Goal: Task Accomplishment & Management: Manage account settings

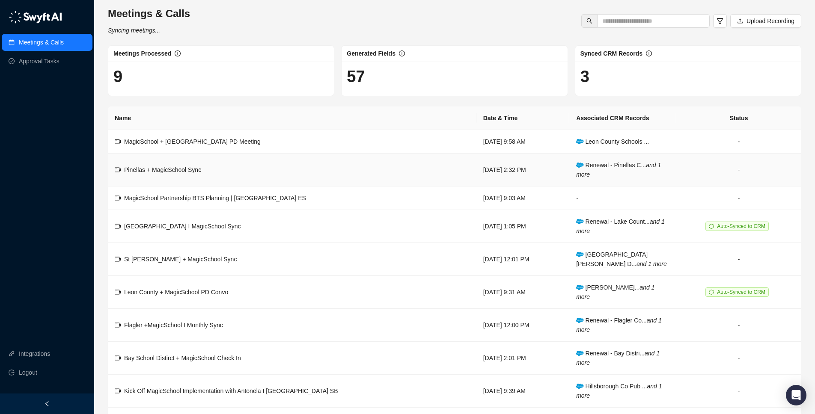
click at [227, 170] on td "Pinellas + MagicSchool Sync" at bounding box center [292, 170] width 368 height 33
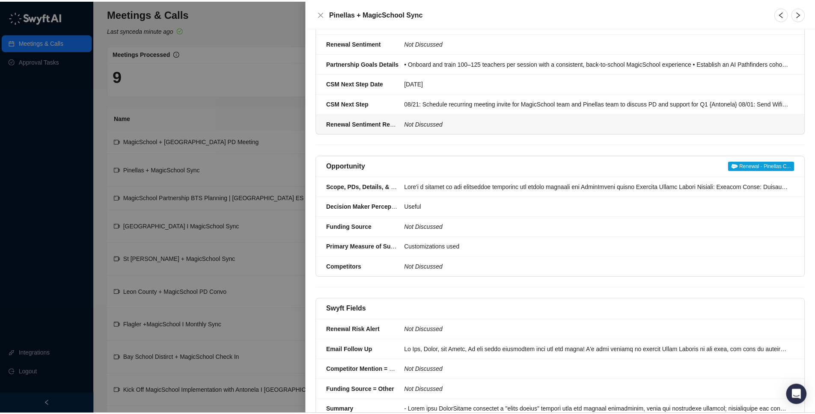
scroll to position [104, 0]
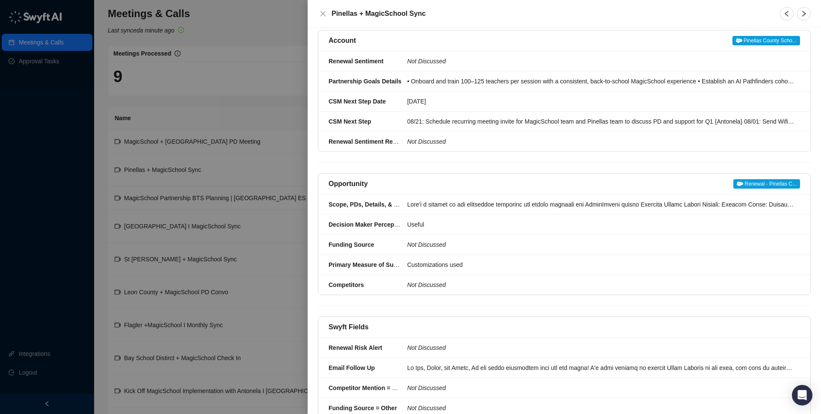
click at [192, 175] on div at bounding box center [410, 207] width 821 height 414
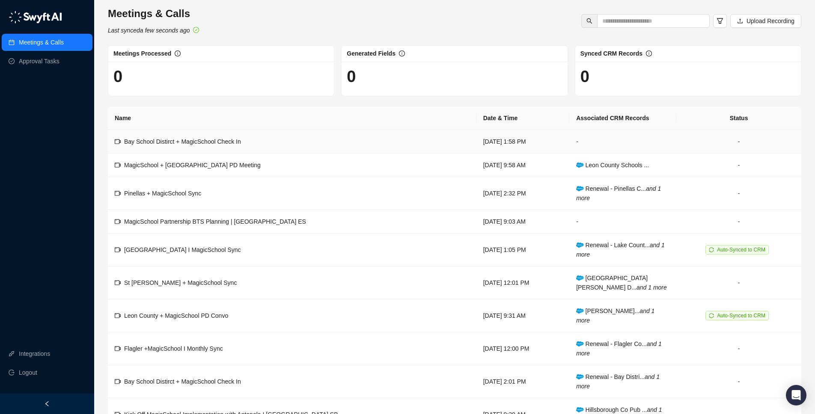
click at [259, 144] on td "Bay School Distirct + MagicSchool Check In" at bounding box center [292, 142] width 368 height 24
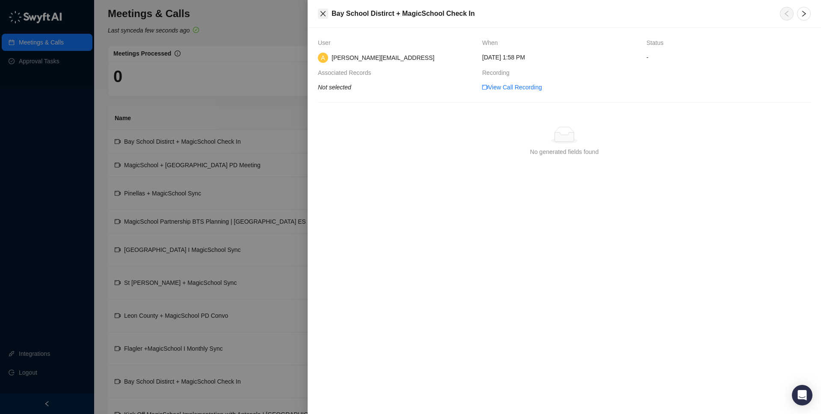
click at [324, 14] on icon "close" at bounding box center [323, 13] width 7 height 7
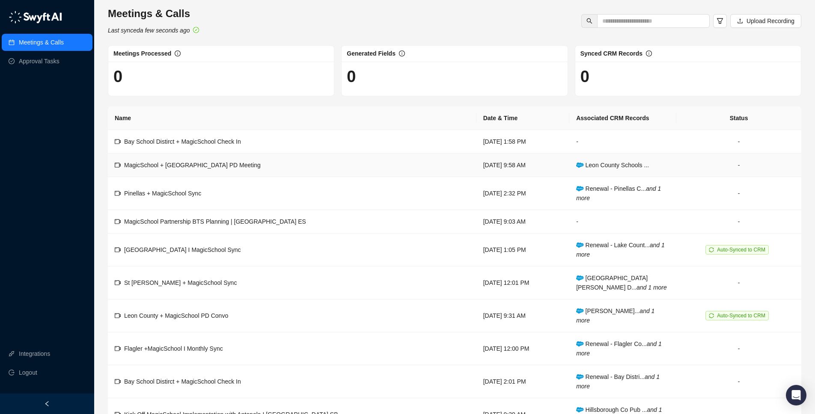
click at [240, 170] on td "MagicSchool + [GEOGRAPHIC_DATA] PD Meeting" at bounding box center [292, 166] width 368 height 24
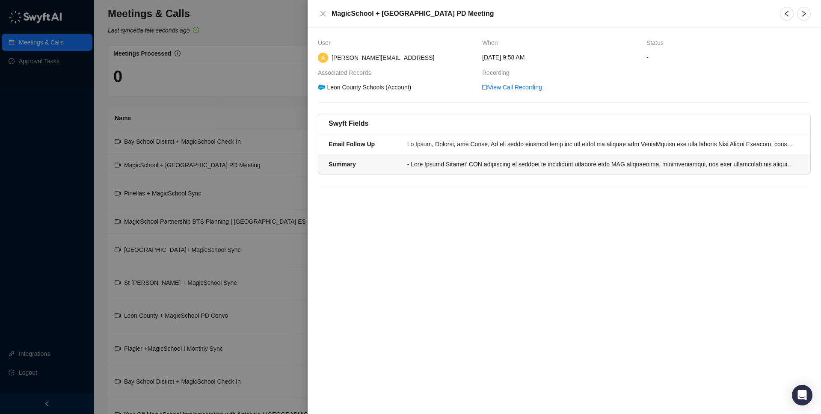
click at [384, 172] on li "Summary" at bounding box center [564, 164] width 492 height 20
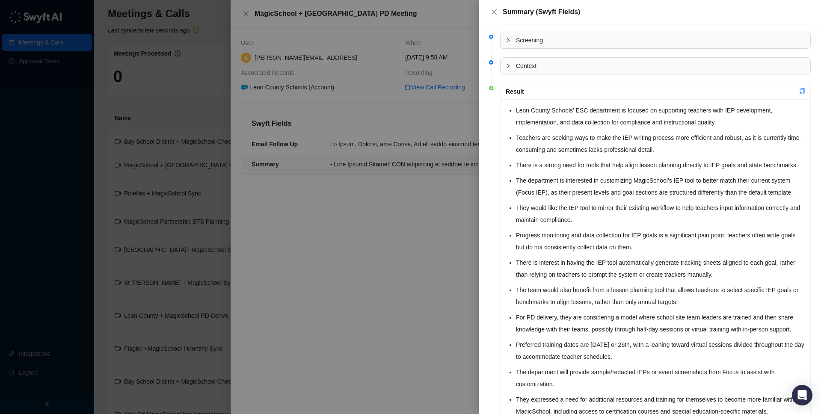
click at [368, 144] on div at bounding box center [410, 207] width 821 height 414
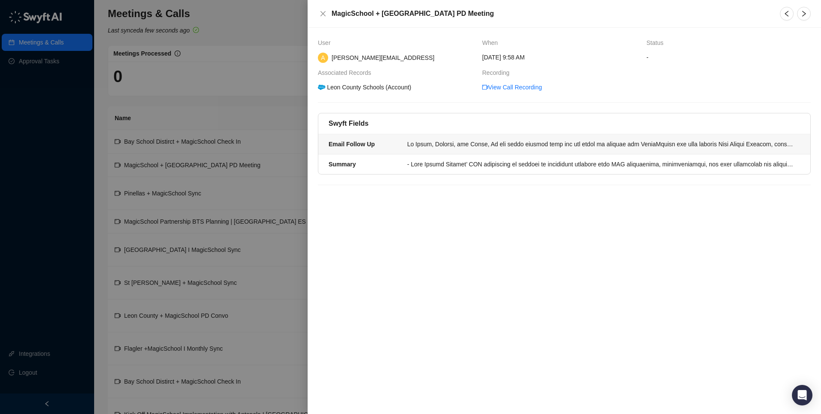
click at [383, 145] on div "Email Follow Up" at bounding box center [366, 144] width 74 height 9
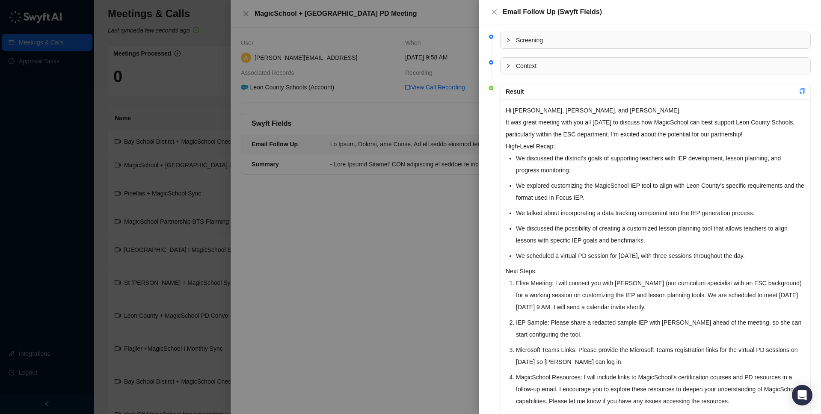
click at [282, 103] on div at bounding box center [410, 207] width 821 height 414
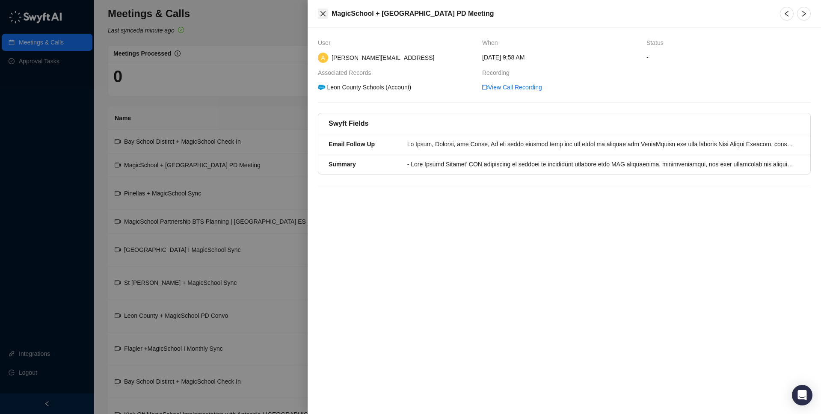
click at [319, 18] on button "Close" at bounding box center [323, 14] width 10 height 10
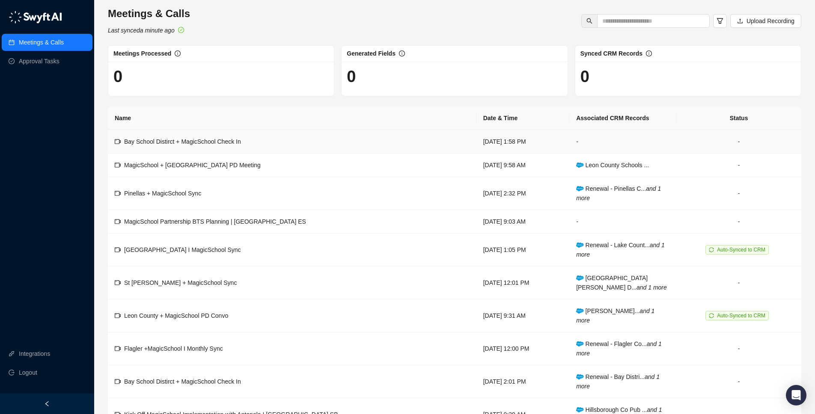
click at [250, 148] on td "Bay School Distirct + MagicSchool Check In" at bounding box center [292, 142] width 368 height 24
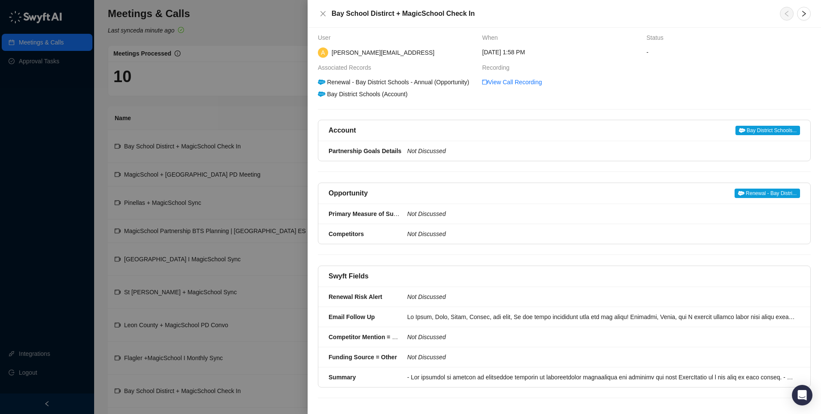
scroll to position [20, 0]
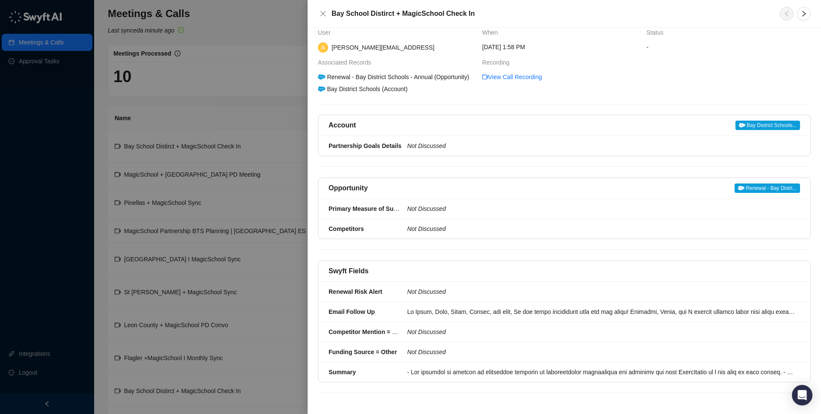
click at [436, 97] on div "User When Status A antonela@magicschool.ai Monday, 08/11/25, 1:58 PM - Associat…" at bounding box center [564, 210] width 493 height 365
click at [796, 10] on div at bounding box center [795, 14] width 31 height 14
click at [802, 12] on icon "right" at bounding box center [804, 13] width 7 height 7
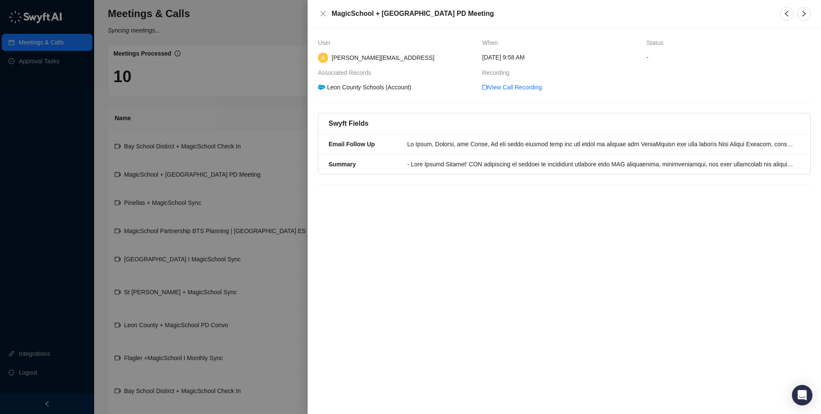
click at [317, 11] on div "MagicSchool + [GEOGRAPHIC_DATA] PD Meeting" at bounding box center [565, 14] width 514 height 28
click at [320, 12] on icon "close" at bounding box center [323, 13] width 7 height 7
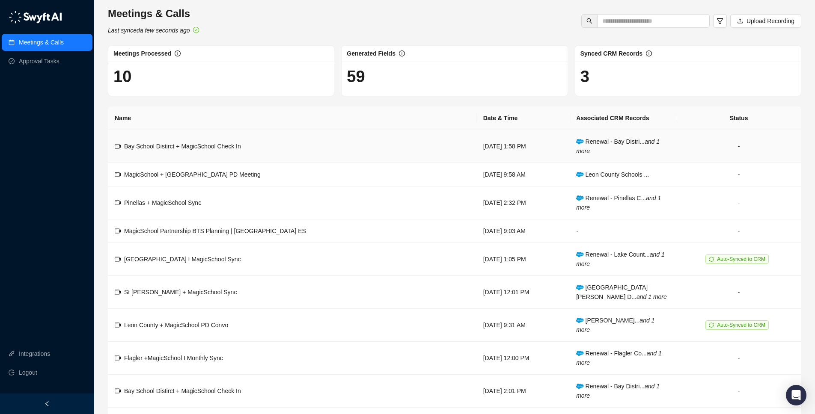
click at [258, 148] on td "Bay School Distirct + MagicSchool Check In" at bounding box center [292, 146] width 368 height 33
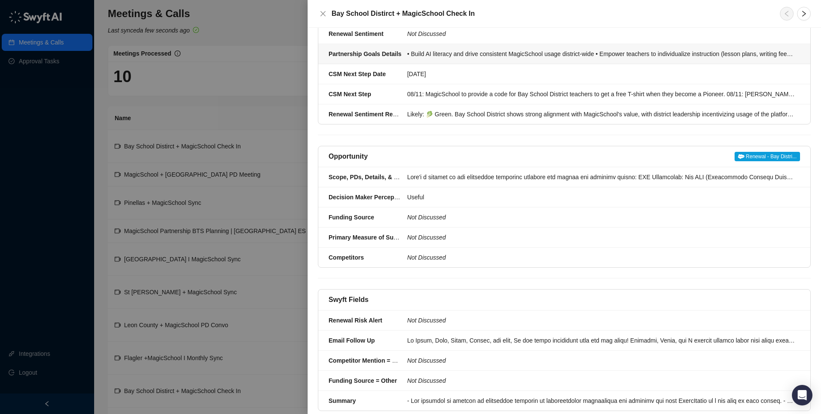
scroll to position [160, 0]
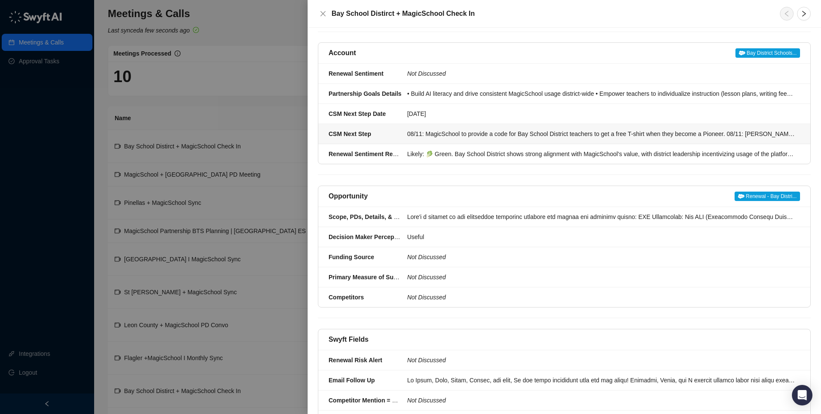
scroll to position [160, 0]
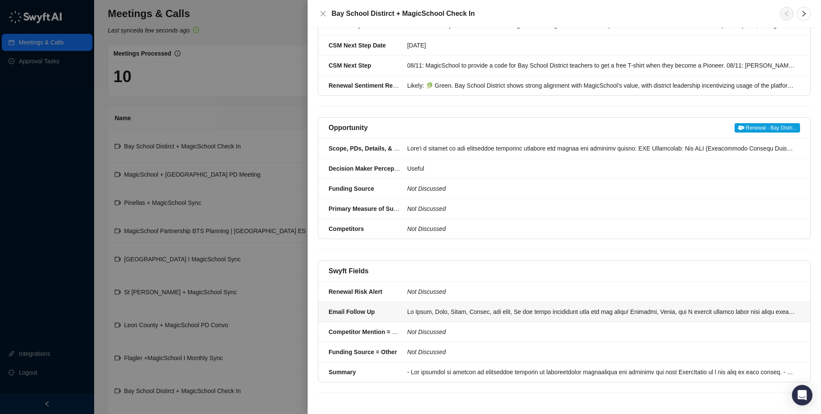
click at [439, 318] on li "Email Follow Up" at bounding box center [564, 312] width 492 height 20
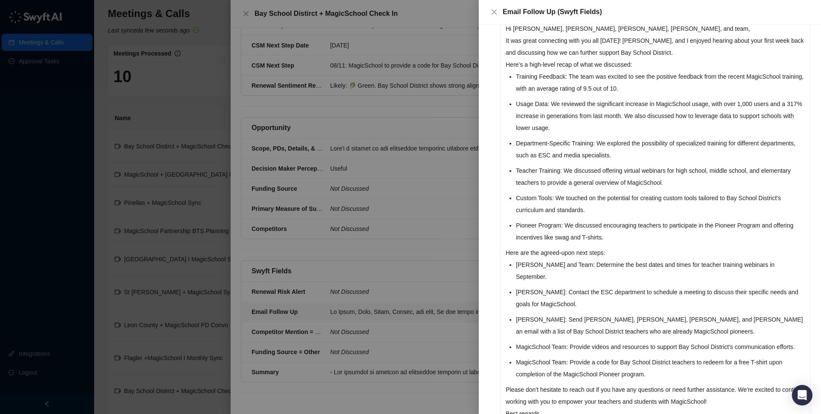
scroll to position [92, 0]
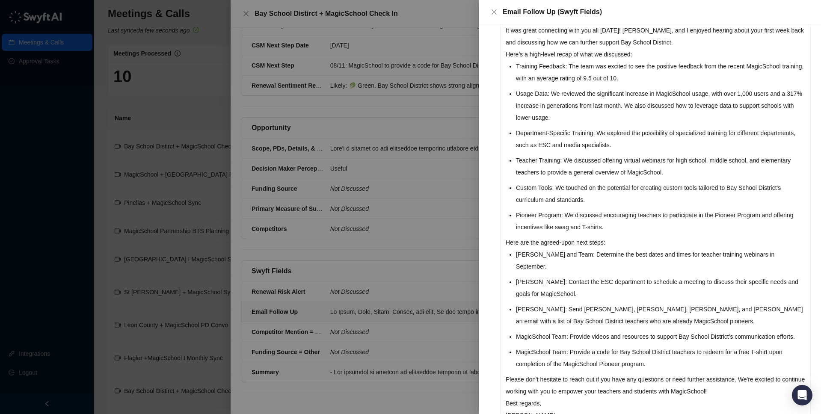
click at [460, 243] on div at bounding box center [410, 207] width 821 height 414
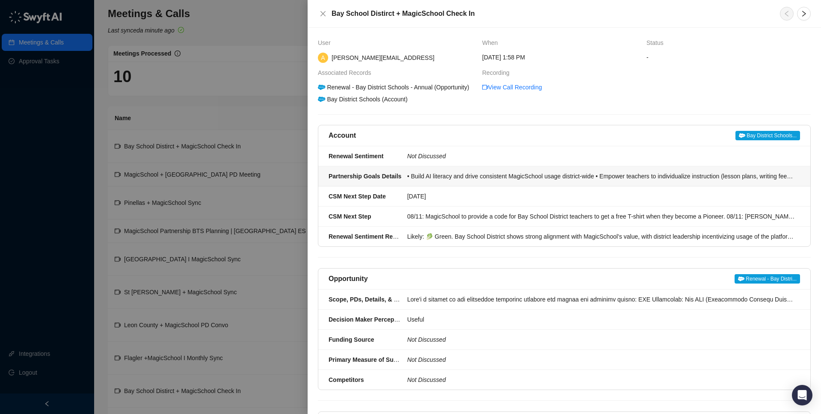
click at [563, 187] on li "Partnership Goals Details • Build AI literacy and drive consistent MagicSchool …" at bounding box center [564, 176] width 492 height 20
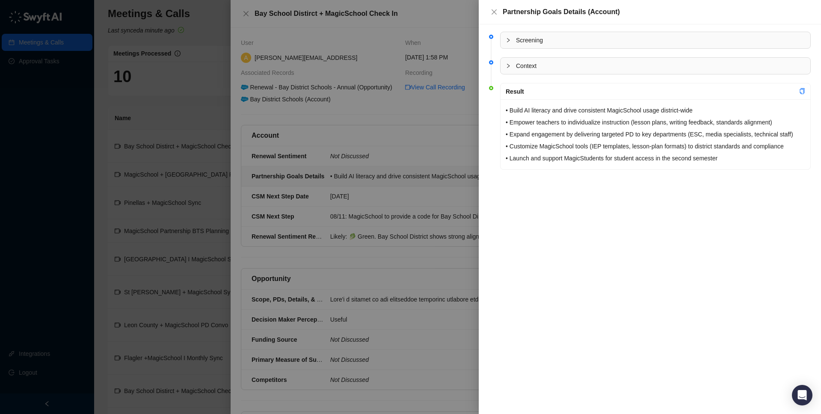
click at [377, 190] on div at bounding box center [410, 207] width 821 height 414
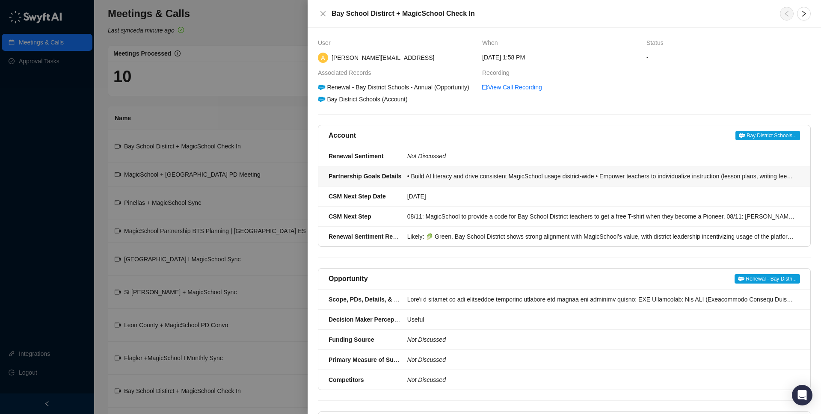
scroll to position [160, 0]
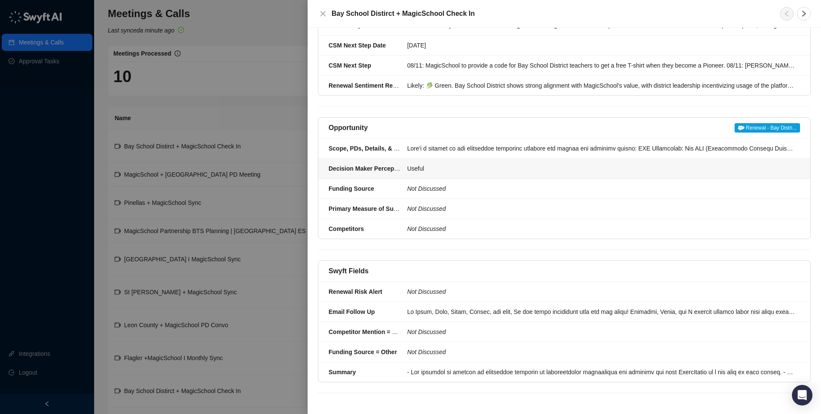
click at [428, 174] on li "Decision Maker Perception of MagicSchool Useful" at bounding box center [564, 169] width 492 height 20
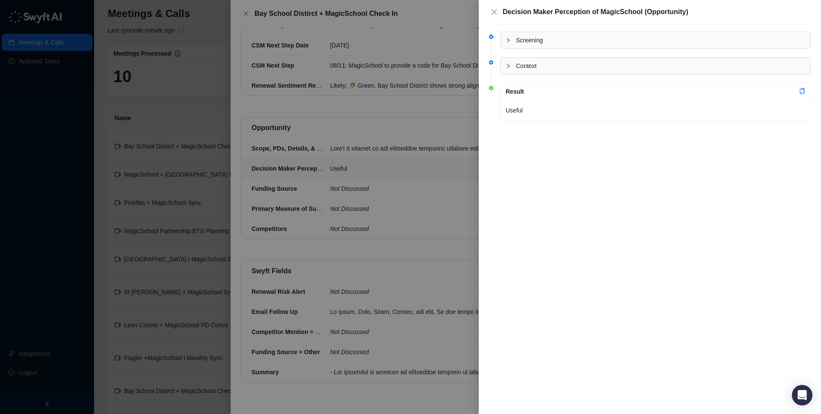
click at [428, 174] on div at bounding box center [410, 207] width 821 height 414
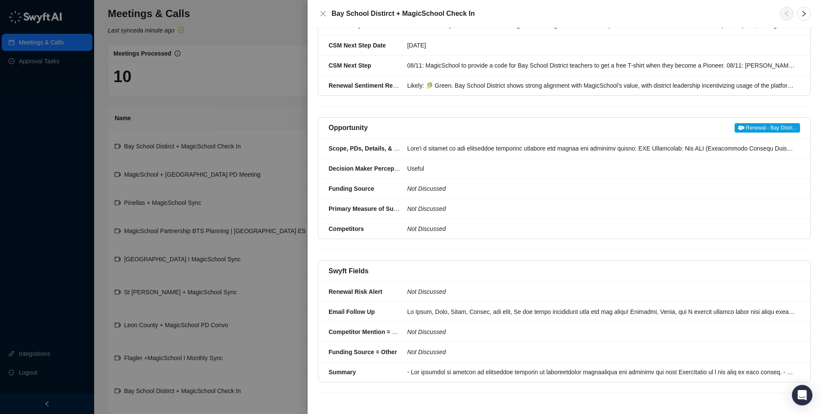
click at [62, 69] on div at bounding box center [410, 207] width 821 height 414
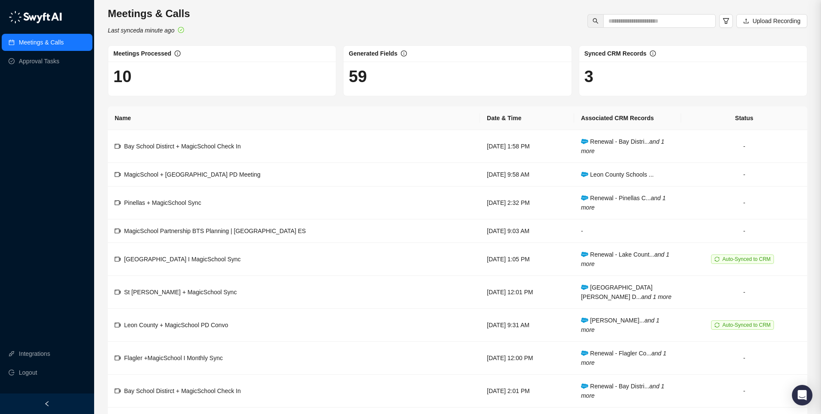
click at [57, 62] on div at bounding box center [410, 207] width 821 height 414
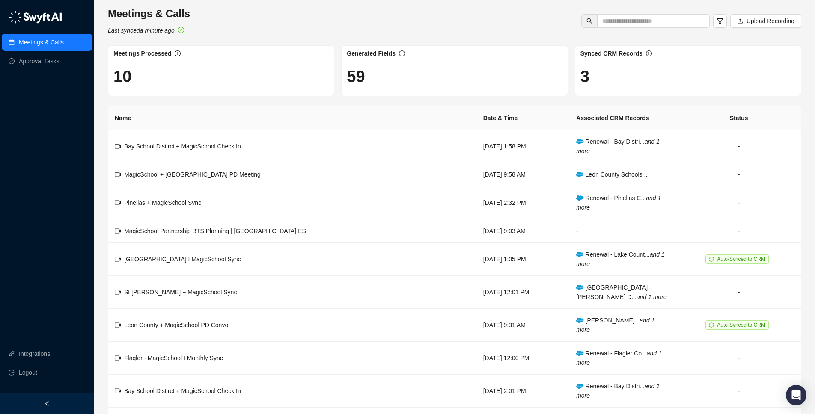
click at [57, 62] on link "Approval Tasks" at bounding box center [39, 61] width 41 height 17
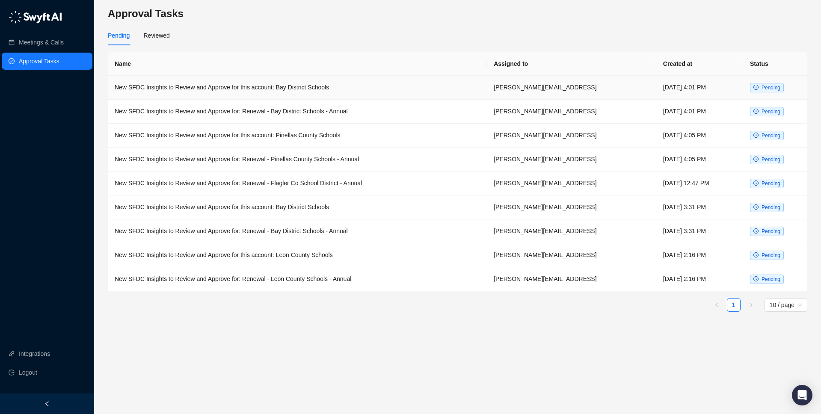
click at [269, 89] on td "New SFDC Insights to Review and Approve for this account: Bay District Schools" at bounding box center [297, 88] width 379 height 24
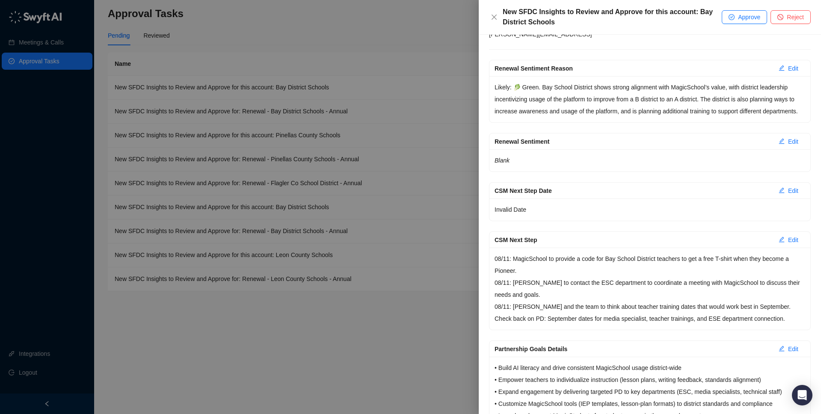
scroll to position [92, 0]
click at [250, 325] on div at bounding box center [410, 207] width 821 height 414
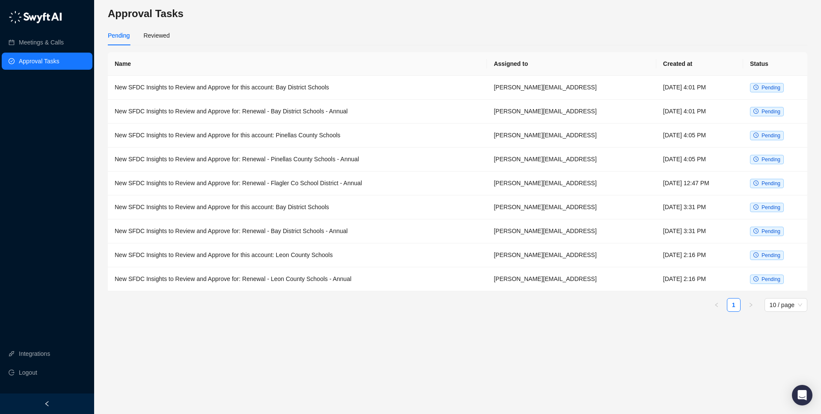
click at [24, 66] on link "Approval Tasks" at bounding box center [39, 61] width 41 height 17
click at [162, 38] on div "Reviewed" at bounding box center [156, 35] width 26 height 9
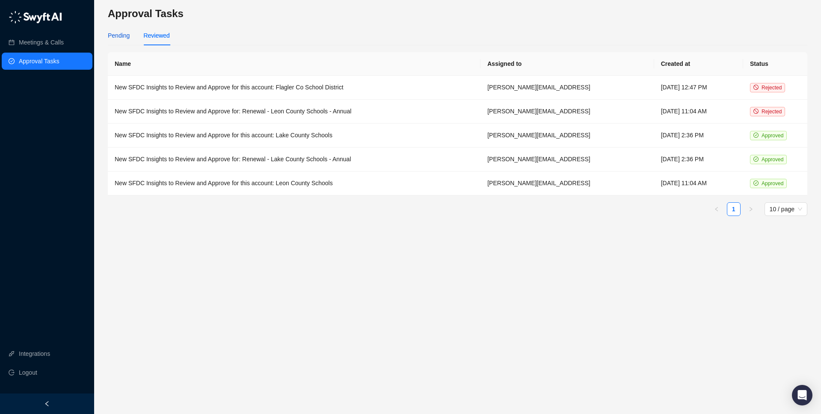
click at [119, 38] on div "Pending" at bounding box center [119, 35] width 22 height 9
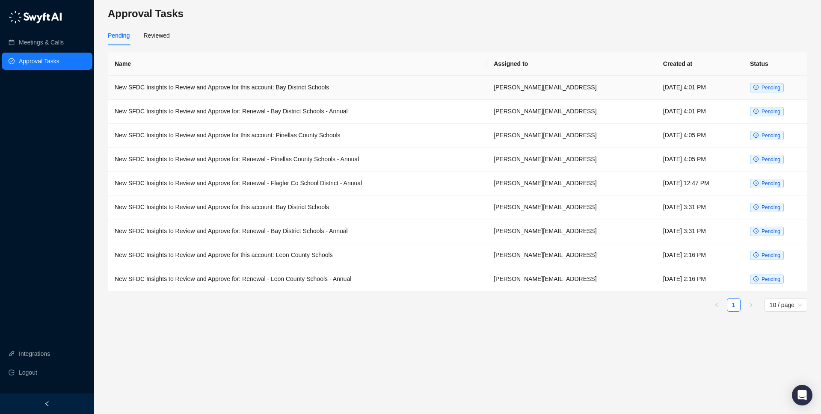
click at [238, 86] on td "New SFDC Insights to Review and Approve for this account: Bay District Schools" at bounding box center [297, 88] width 379 height 24
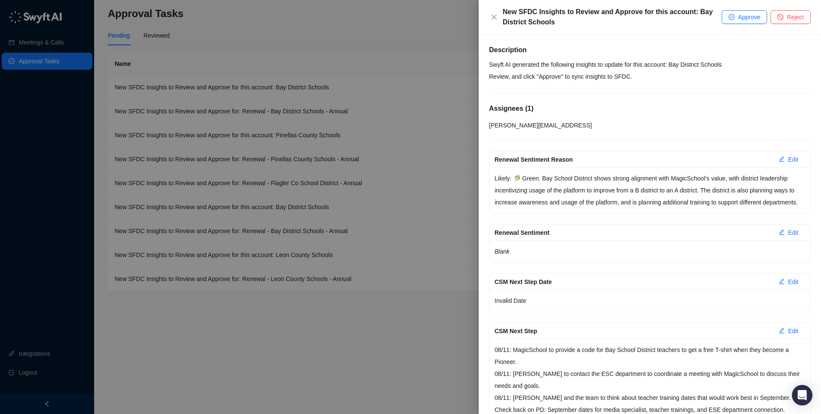
click at [397, 57] on div at bounding box center [410, 207] width 821 height 414
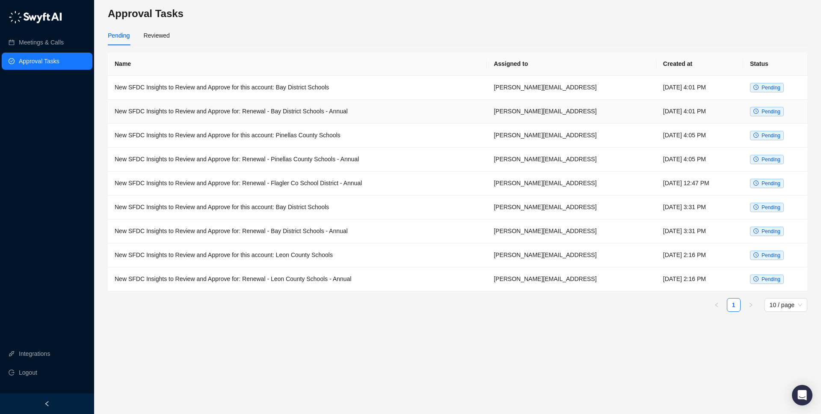
click at [348, 108] on td "New SFDC Insights to Review and Approve for: Renewal - Bay District Schools - A…" at bounding box center [297, 112] width 379 height 24
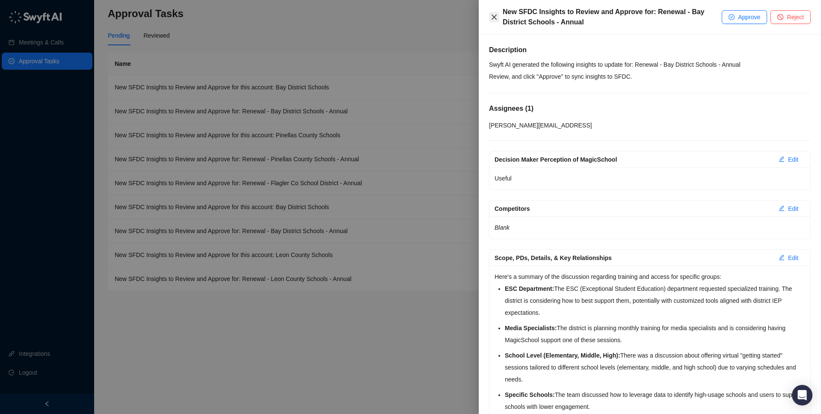
click at [489, 17] on button "Close" at bounding box center [494, 17] width 10 height 10
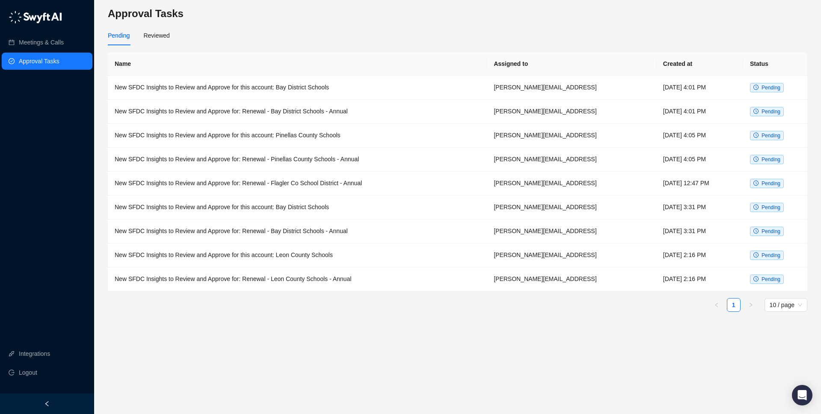
click at [490, 19] on h3 "Approval Tasks" at bounding box center [458, 14] width 700 height 14
